Goal: Find specific page/section: Find specific page/section

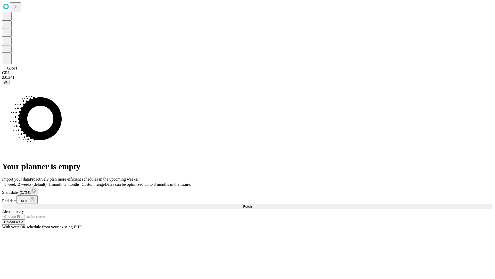
click at [252, 204] on span "Fetch" at bounding box center [247, 206] width 9 height 4
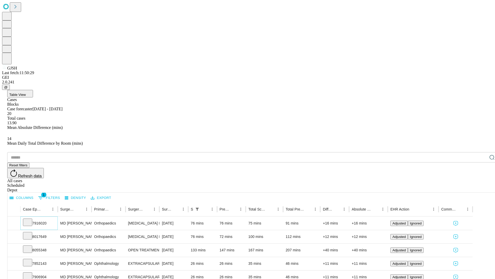
click at [30, 219] on icon at bounding box center [27, 221] width 5 height 5
